Goal: Task Accomplishment & Management: Complete application form

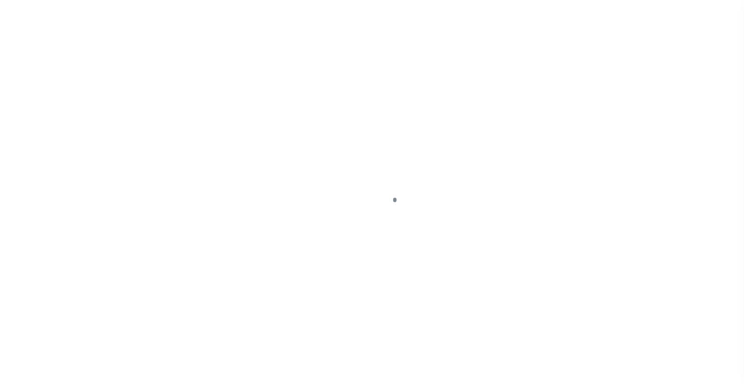
scroll to position [58, 0]
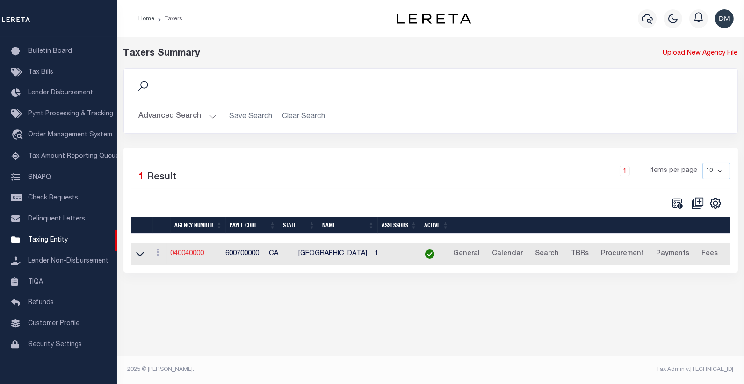
click at [202, 255] on link "040040000" at bounding box center [188, 254] width 34 height 7
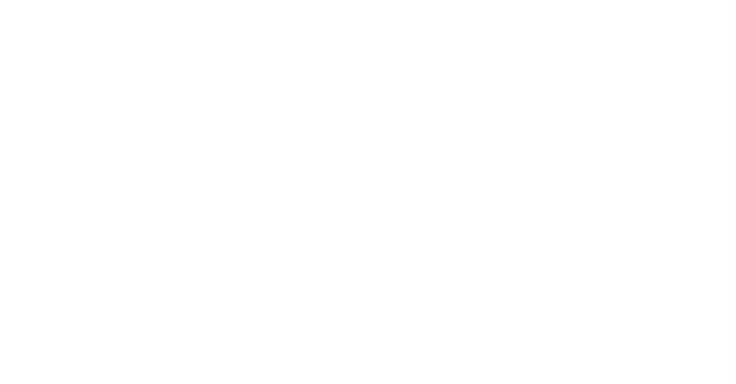
select select
checkbox input "false"
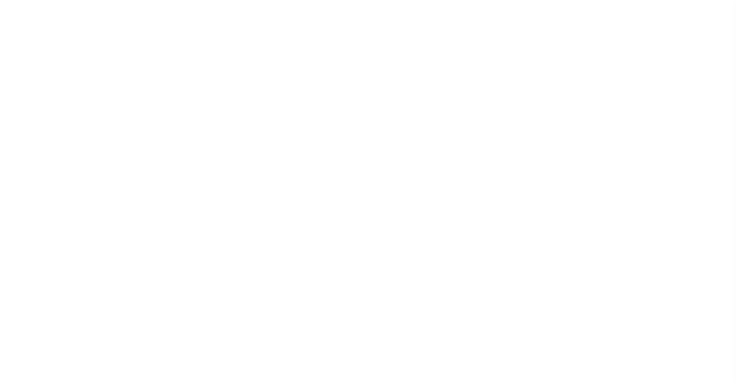
checkbox input "false"
type input "600700000"
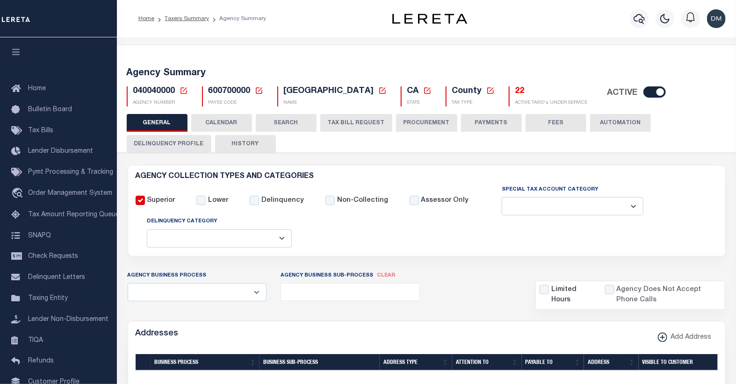
click at [184, 90] on icon at bounding box center [184, 90] width 7 height 7
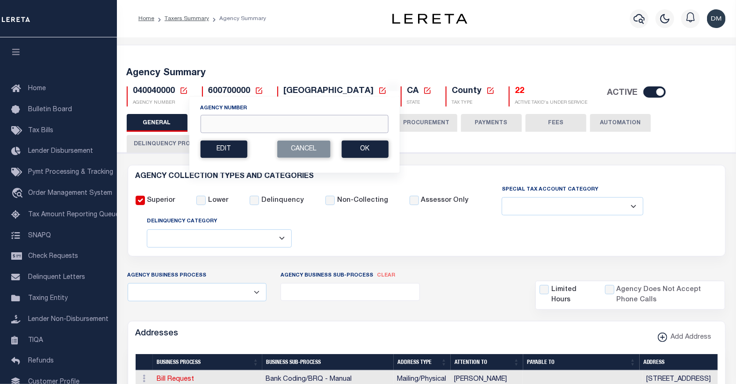
click at [244, 122] on input "Agency Number" at bounding box center [294, 124] width 188 height 18
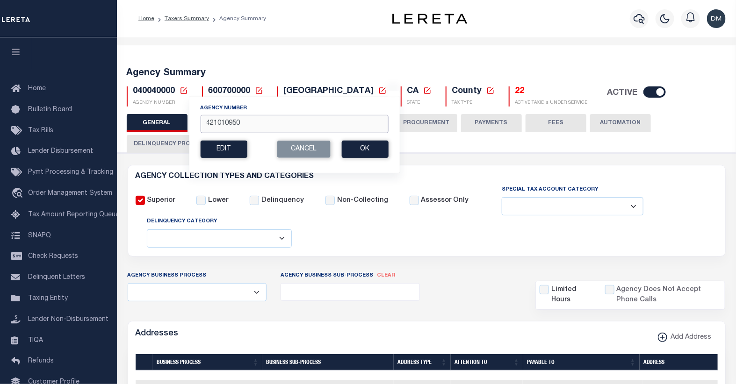
type input "421010950"
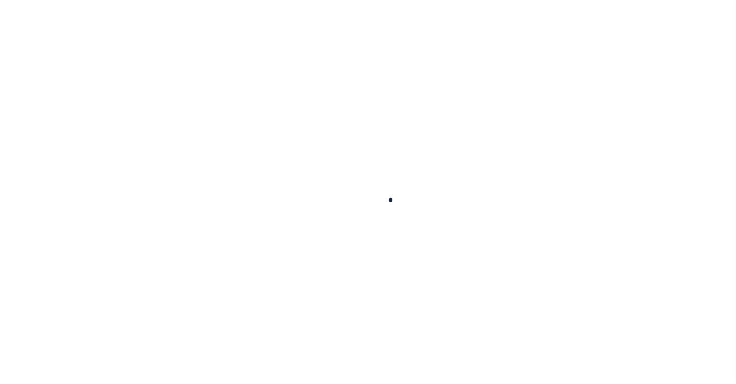
select select
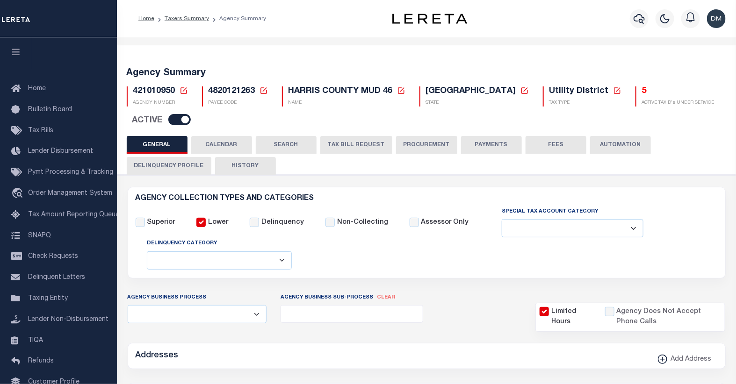
checkbox input "false"
select select "1"
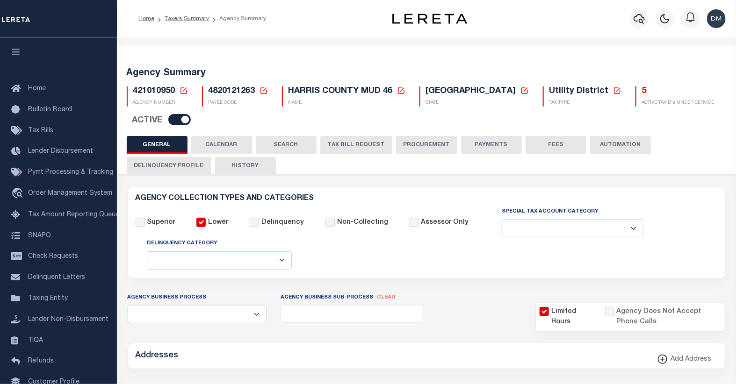
type input "4820121263"
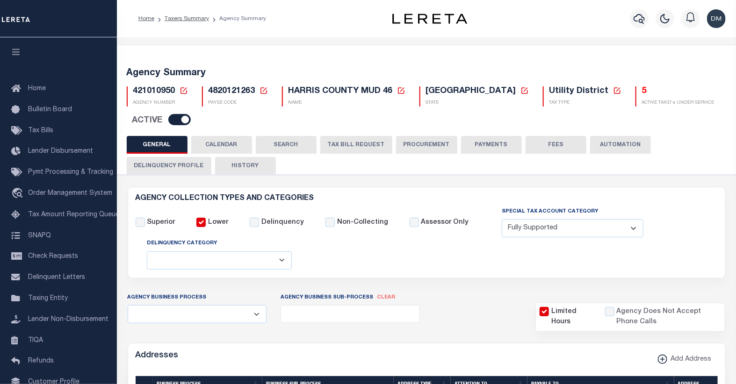
click at [345, 136] on button "TAX BILL REQUEST" at bounding box center [356, 145] width 72 height 18
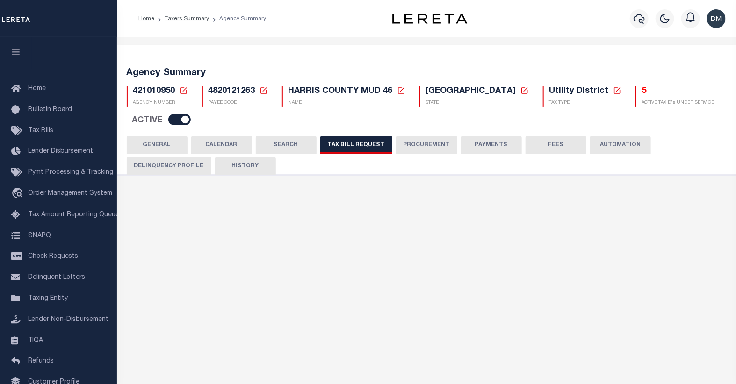
select select "28"
select select "22"
select select "true"
select select "14"
select select "1"
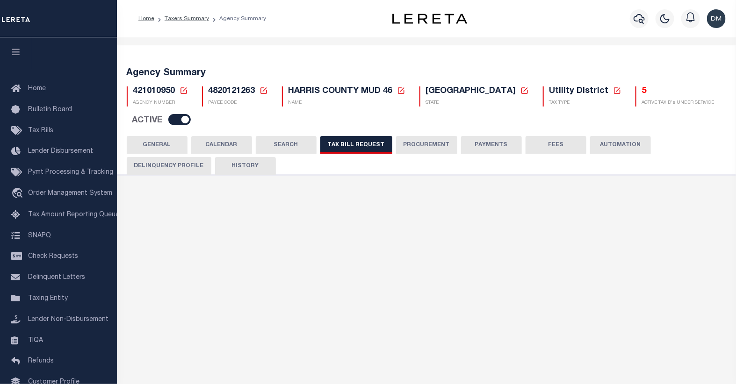
type input "764"
select select
select select "4820180005"
select select "2"
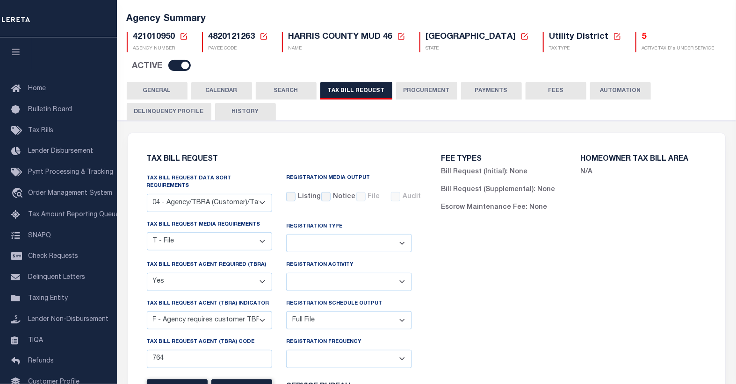
scroll to position [52, 0]
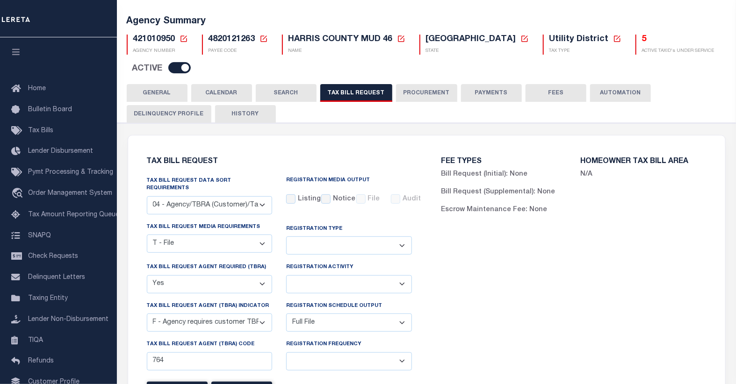
click at [218, 84] on button "CALENDAR" at bounding box center [221, 93] width 61 height 18
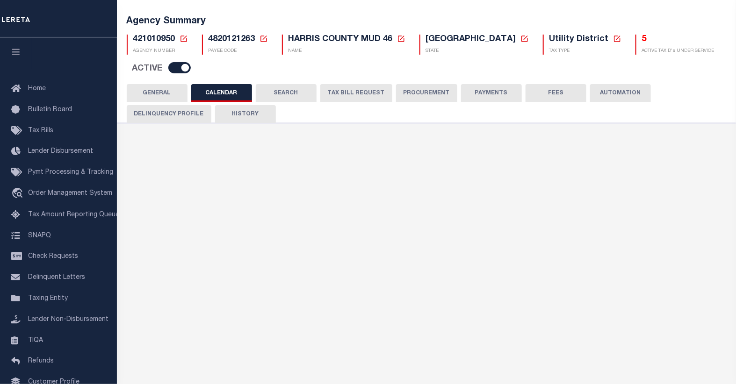
checkbox input "false"
type input "1"
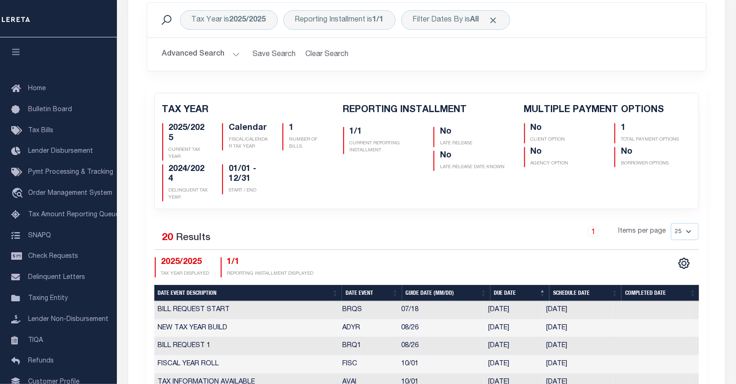
scroll to position [0, 0]
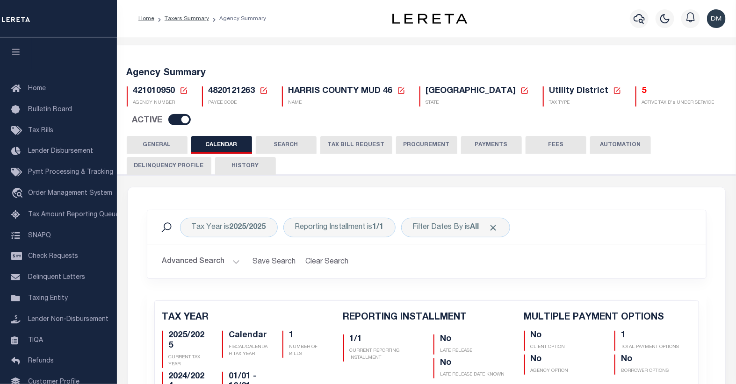
click at [250, 157] on button "HISTORY" at bounding box center [245, 166] width 61 height 18
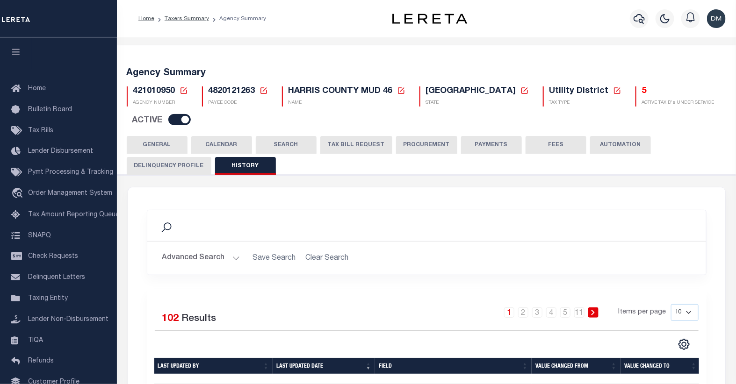
click at [183, 91] on icon at bounding box center [184, 90] width 7 height 7
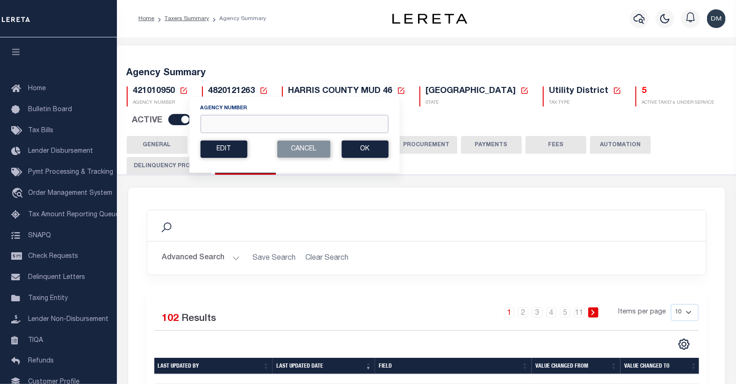
click at [225, 124] on input "Agency Number" at bounding box center [294, 124] width 188 height 18
type input "450390000"
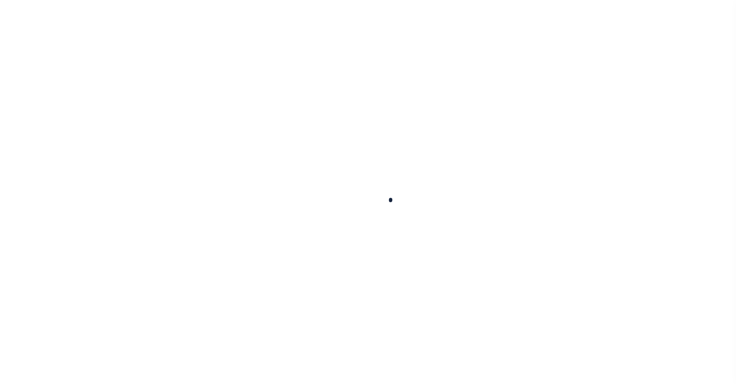
select select
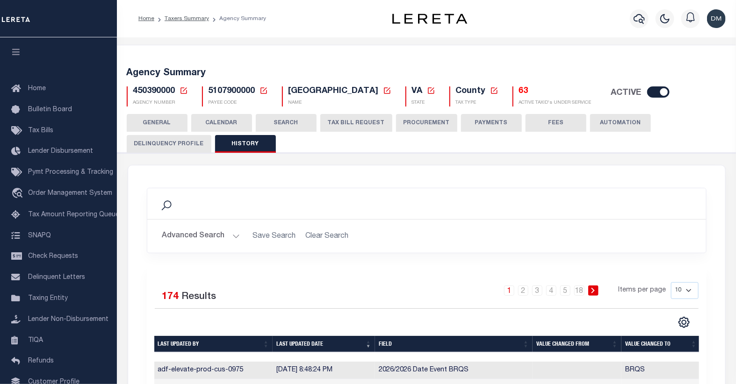
click at [361, 124] on button "TAX BILL REQUEST" at bounding box center [356, 123] width 72 height 18
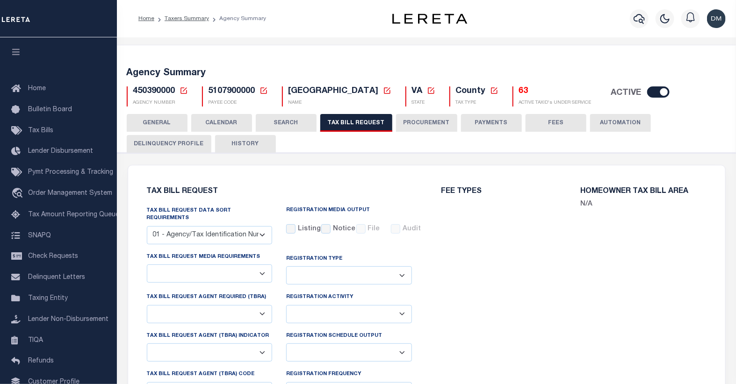
checkbox input "false"
select select "22"
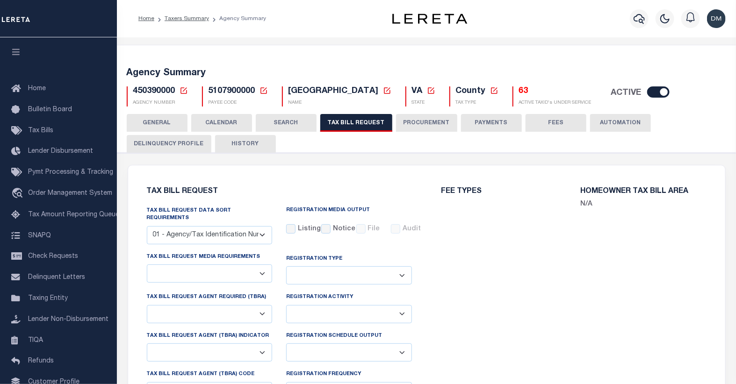
select select "true"
select select "13"
type input "009"
select select
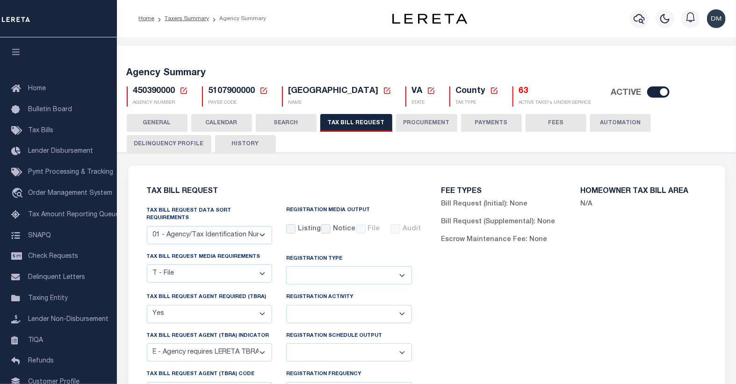
click at [232, 127] on button "CALENDAR" at bounding box center [221, 123] width 61 height 18
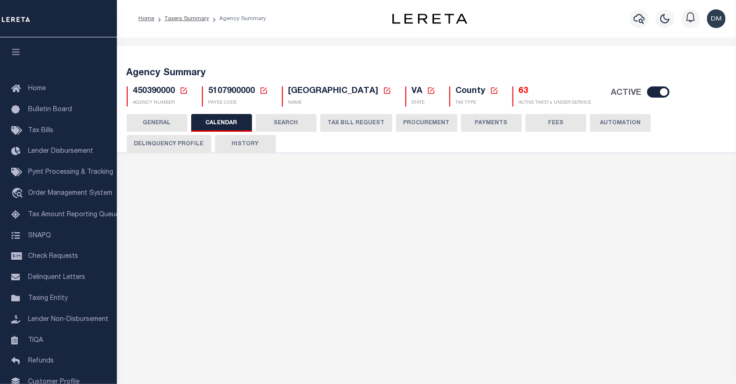
checkbox input "false"
type input "1"
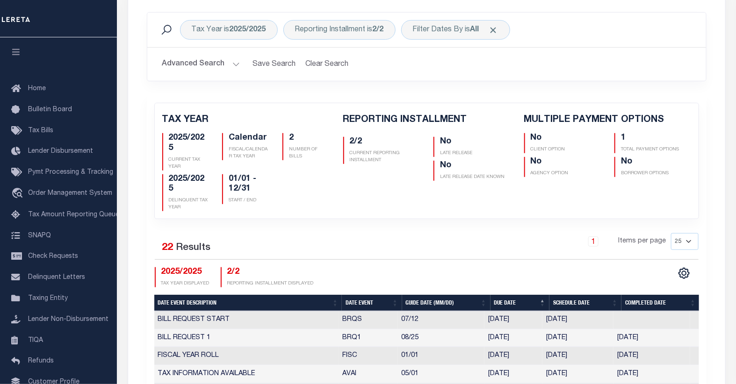
scroll to position [104, 0]
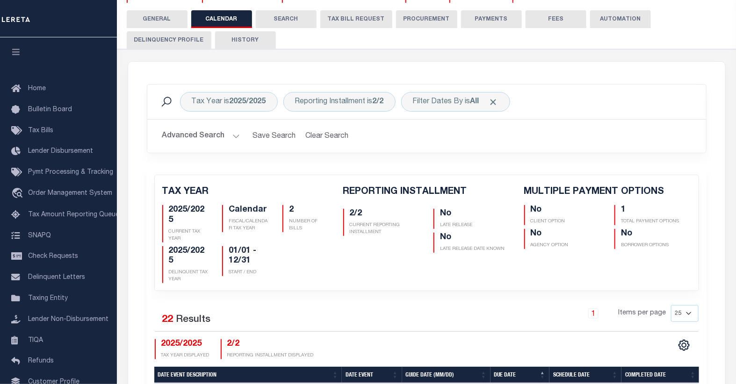
click at [243, 42] on button "HISTORY" at bounding box center [245, 40] width 61 height 18
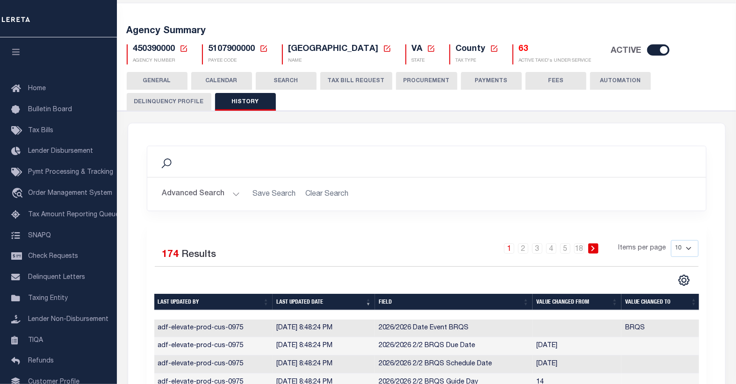
scroll to position [0, 0]
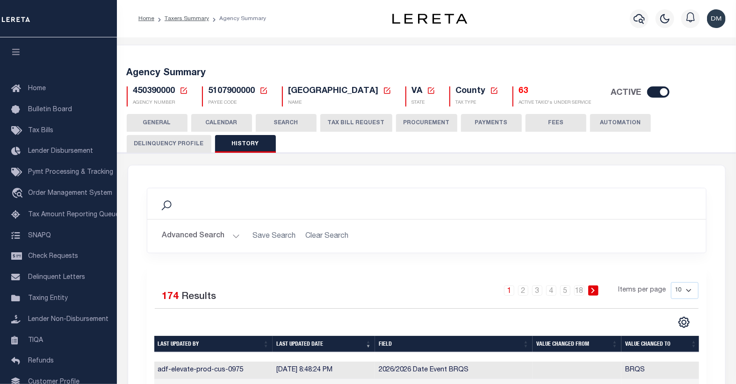
click at [362, 125] on button "TAX BILL REQUEST" at bounding box center [356, 123] width 72 height 18
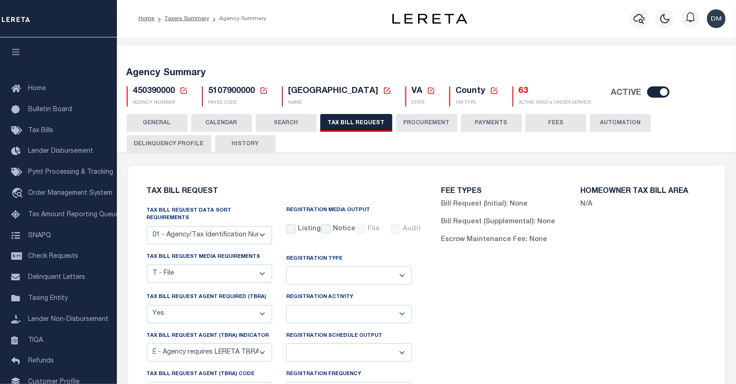
scroll to position [52, 0]
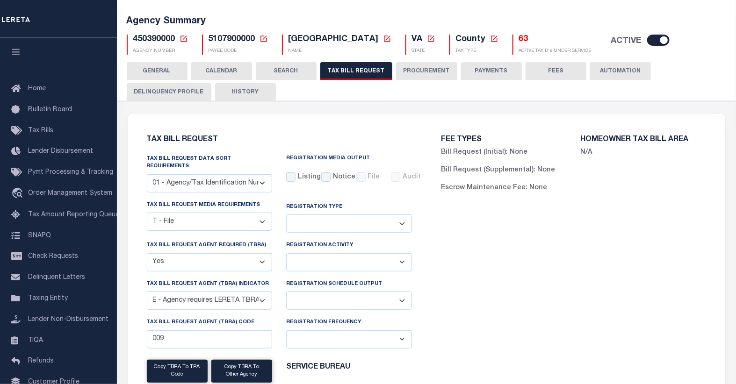
click at [404, 298] on select "Delta File Full File" at bounding box center [349, 301] width 126 height 18
select select "1"
click at [286, 292] on select "Delta File Full File" at bounding box center [349, 301] width 126 height 18
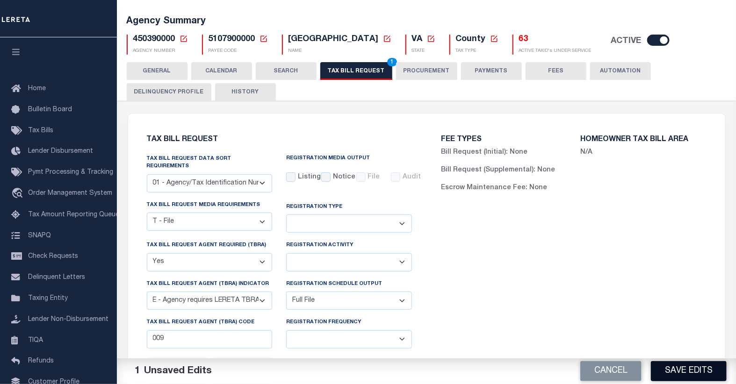
click at [669, 367] on button "Save Edits" at bounding box center [689, 372] width 76 height 20
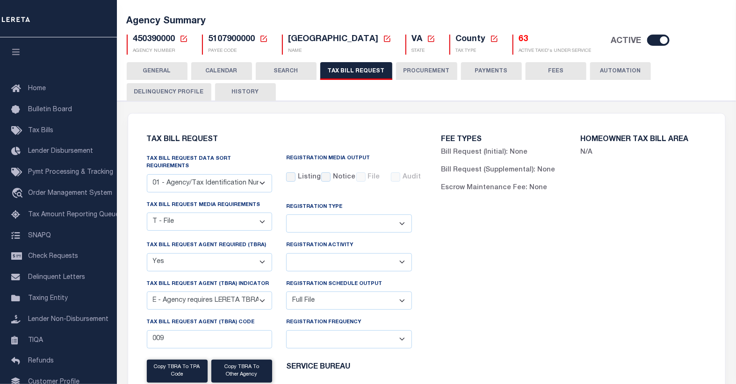
click at [243, 91] on button "HISTORY" at bounding box center [245, 92] width 61 height 18
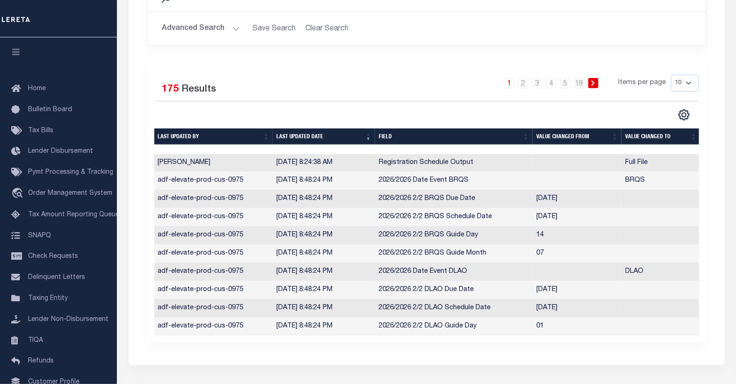
scroll to position [275, 0]
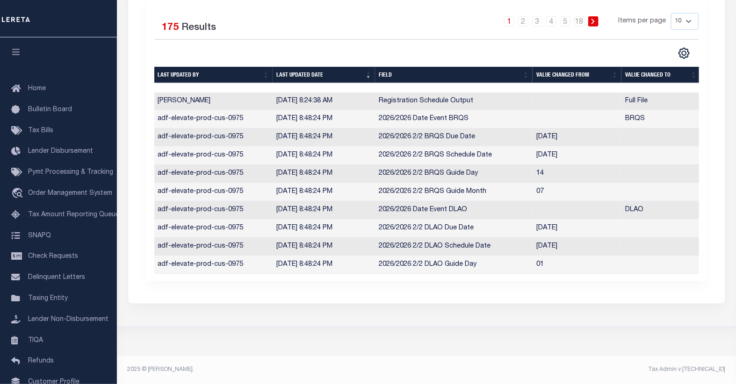
click at [594, 19] on icon at bounding box center [593, 22] width 3 height 6
click at [493, 16] on link at bounding box center [495, 21] width 10 height 10
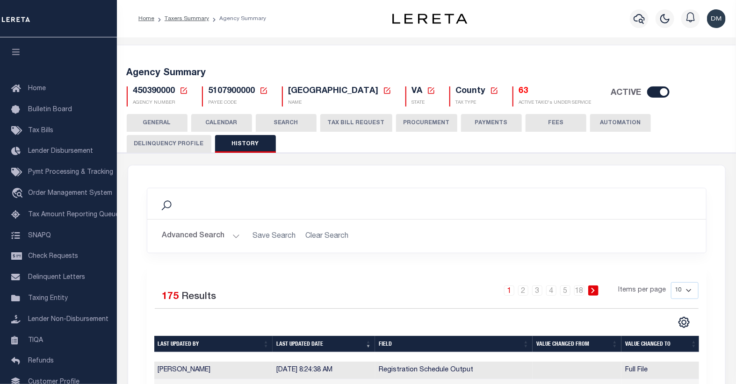
click at [344, 123] on button "TAX BILL REQUEST" at bounding box center [356, 123] width 72 height 18
